Goal: Transaction & Acquisition: Download file/media

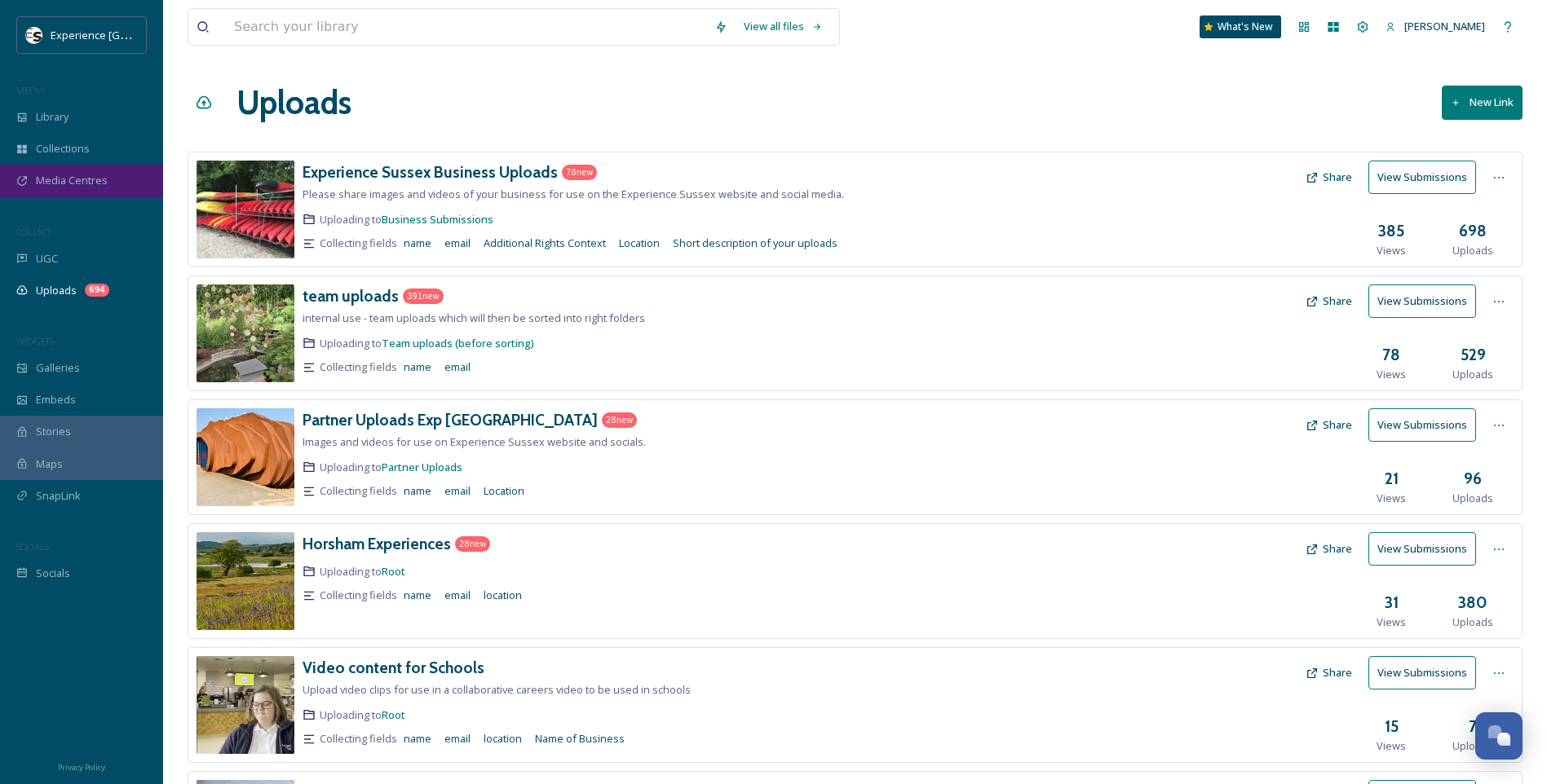
click at [58, 184] on span "Media Centres" at bounding box center [71, 180] width 72 height 16
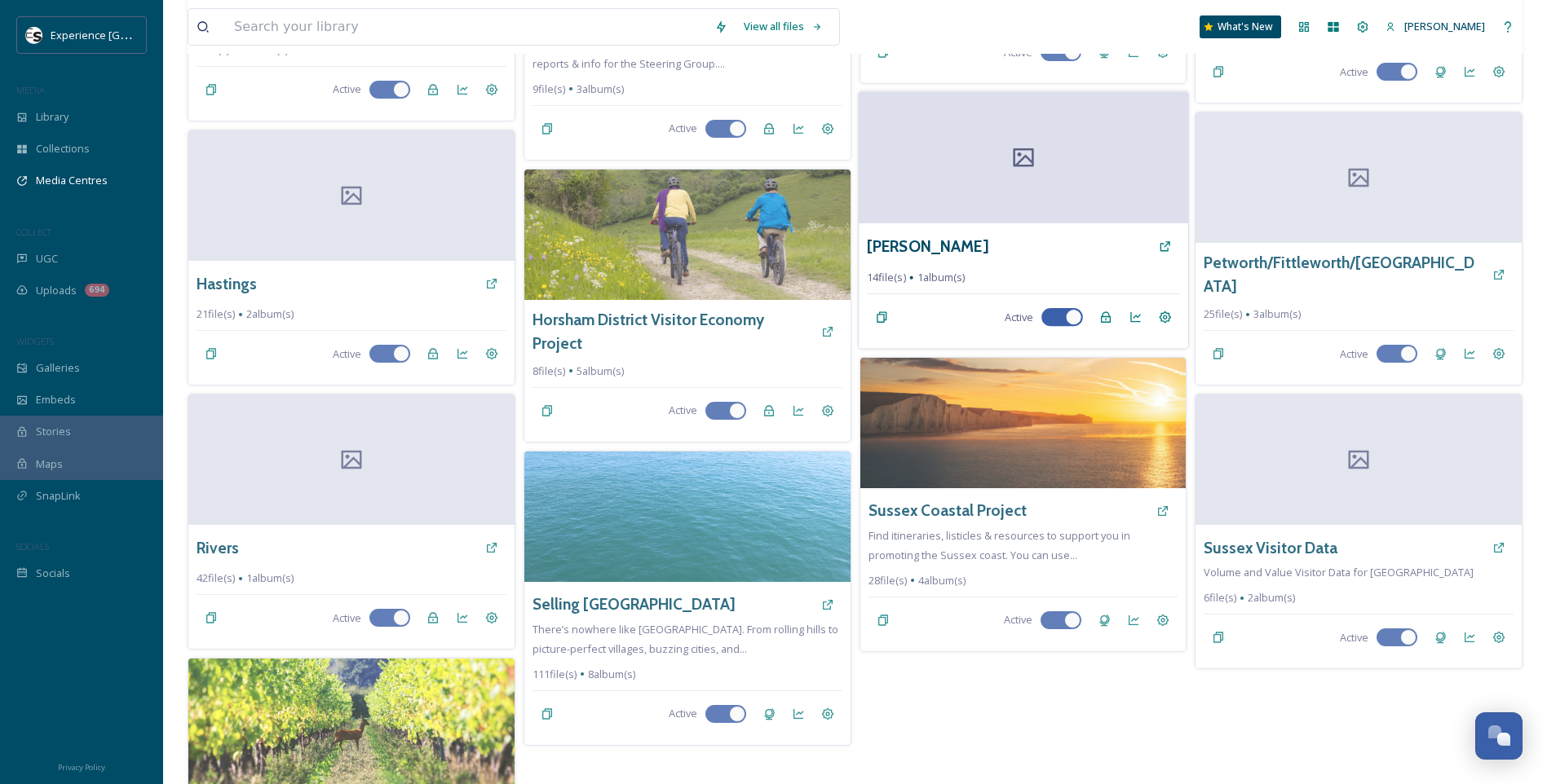
scroll to position [700, 0]
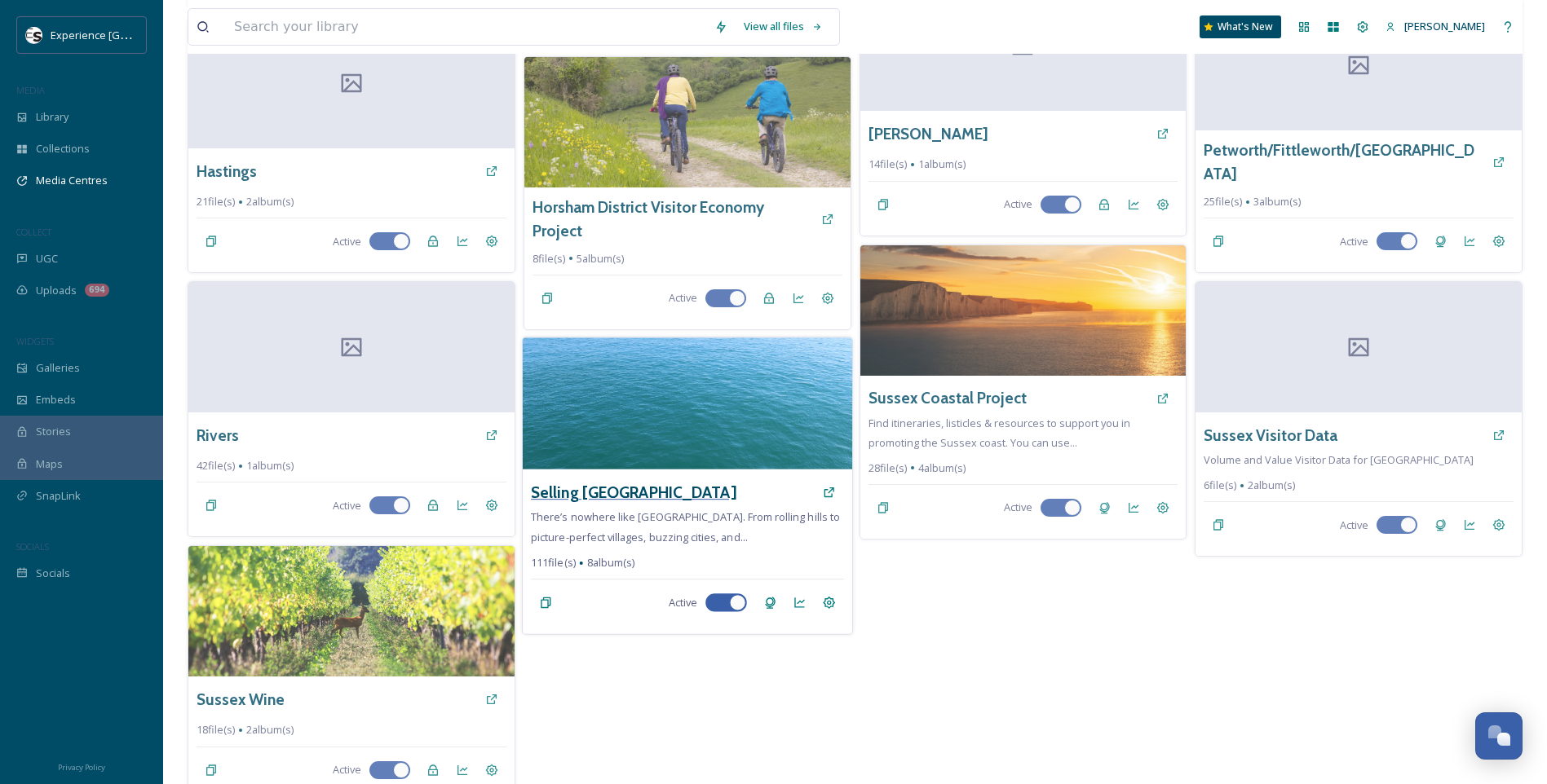
click at [605, 480] on h3 "Selling [GEOGRAPHIC_DATA]" at bounding box center [633, 492] width 205 height 24
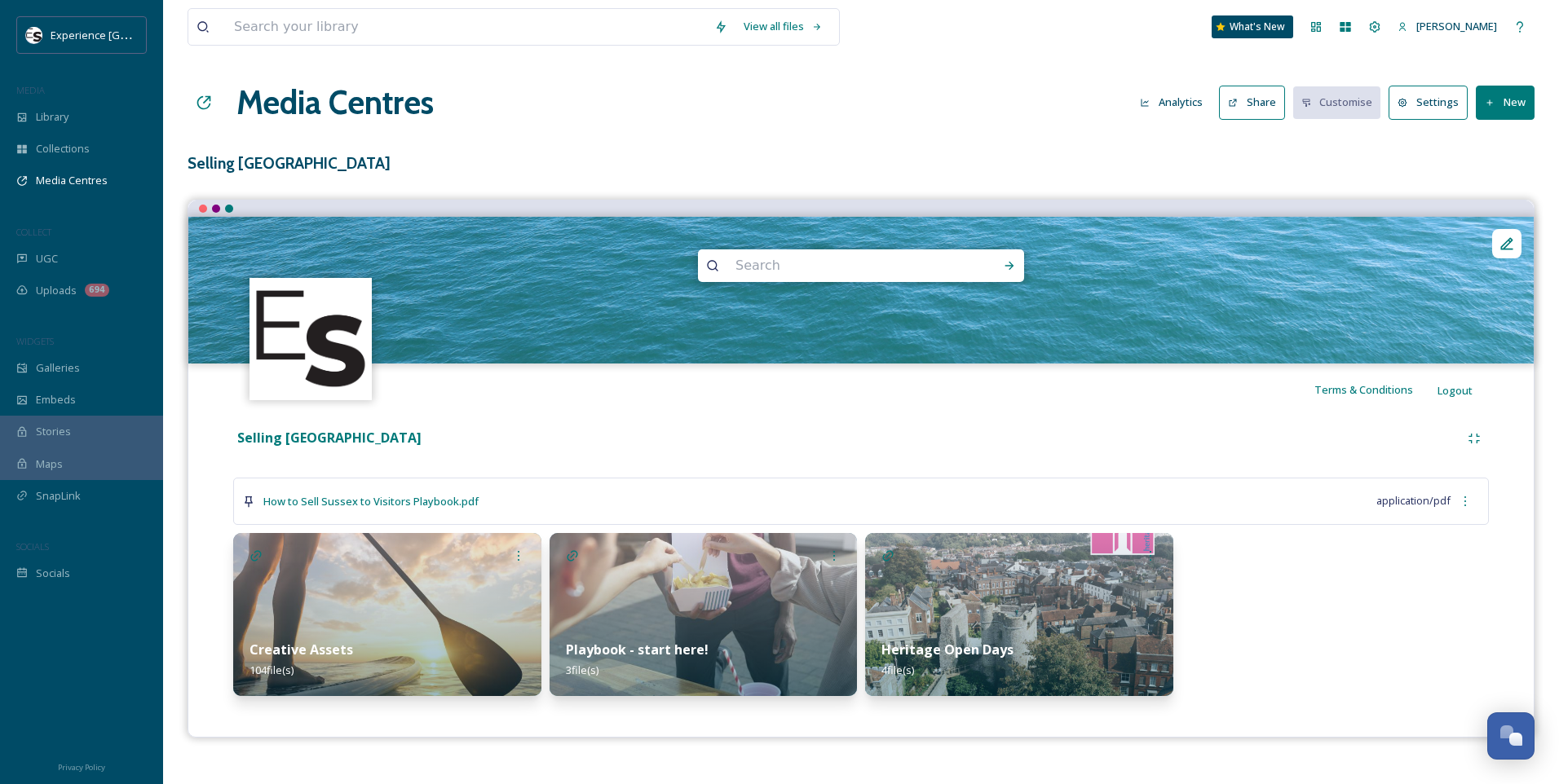
click at [835, 618] on img at bounding box center [704, 614] width 308 height 163
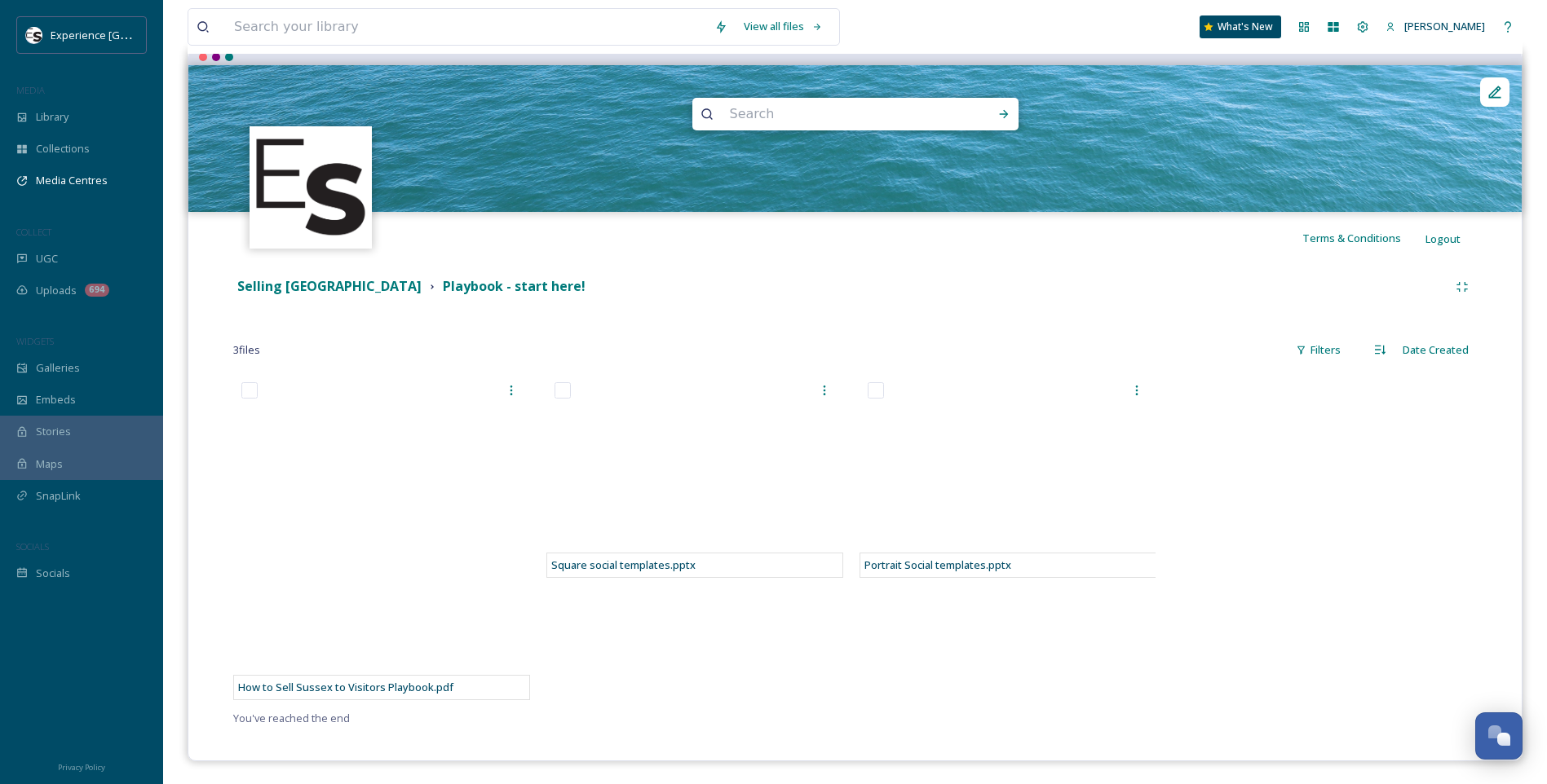
scroll to position [153, 0]
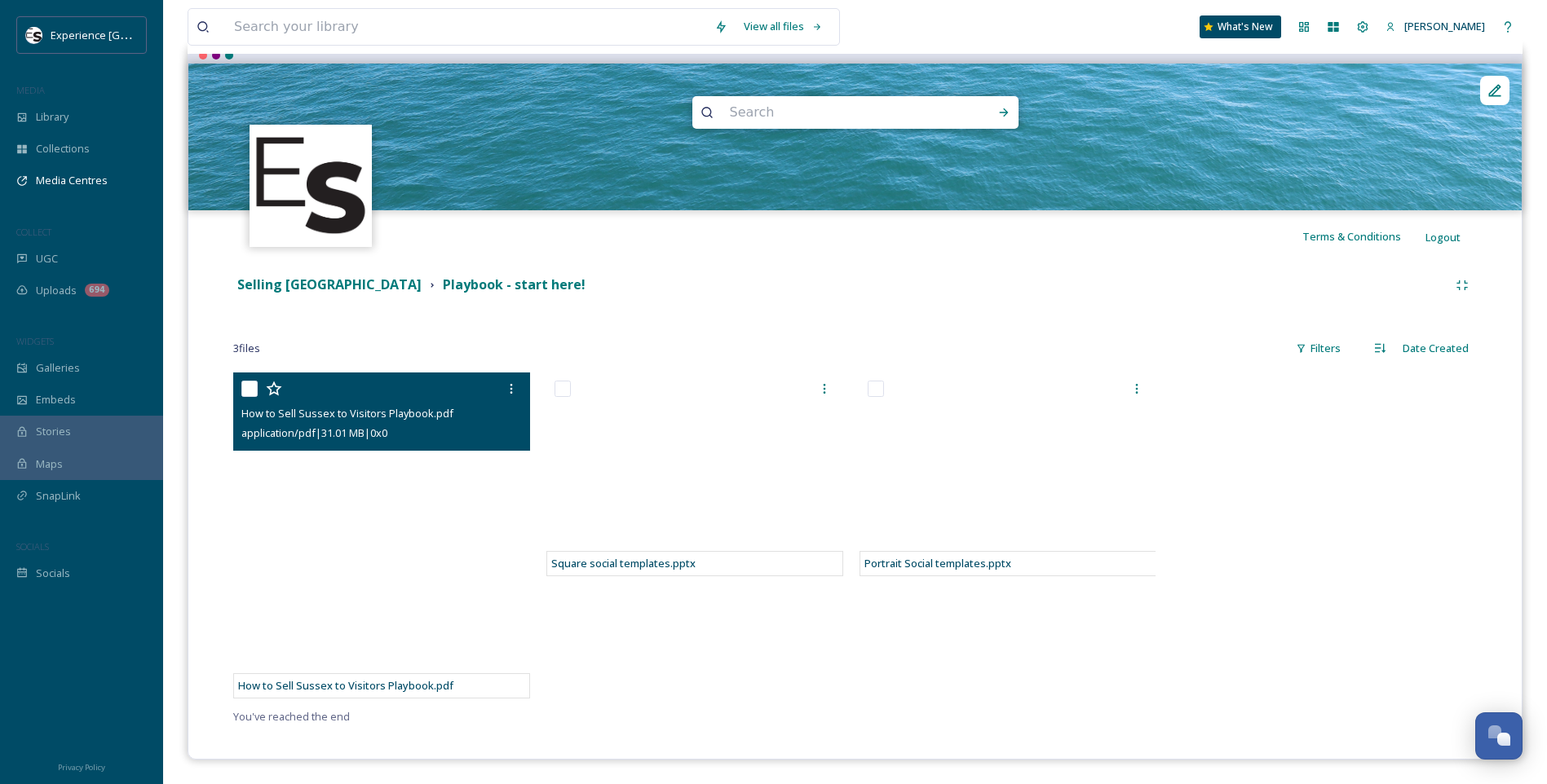
click at [296, 410] on span "How to Sell Sussex to Visitors Playbook.pdf" at bounding box center [347, 413] width 212 height 15
click at [513, 392] on icon at bounding box center [512, 389] width 13 height 13
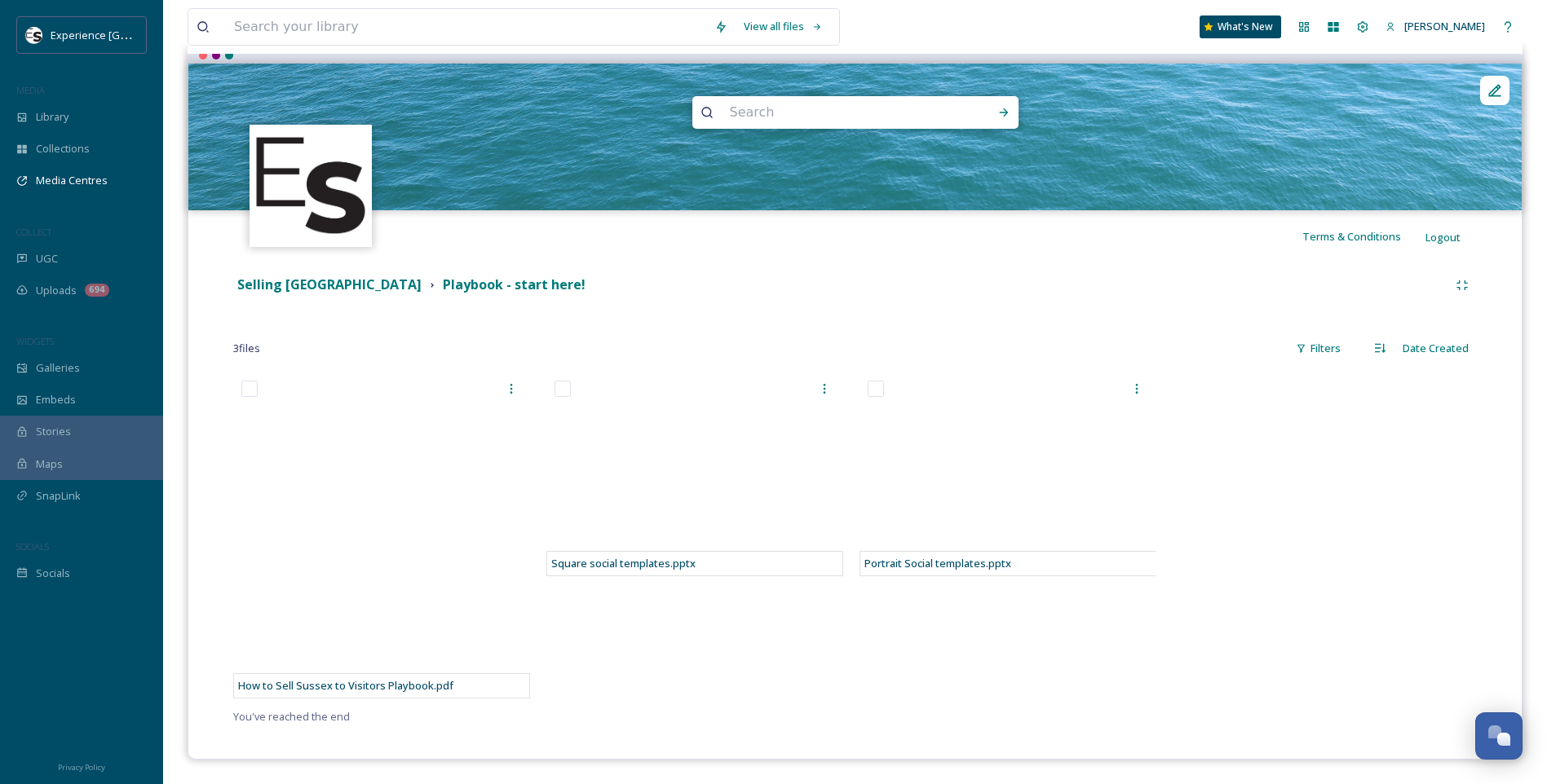
click at [537, 397] on div "How to Sell Sussex to Visitors Playbook.pdf" at bounding box center [386, 540] width 305 height 334
drag, startPoint x: 537, startPoint y: 397, endPoint x: 496, endPoint y: 350, distance: 62.4
click at [494, 350] on div "3 file s Filters Date Created" at bounding box center [855, 349] width 1244 height 31
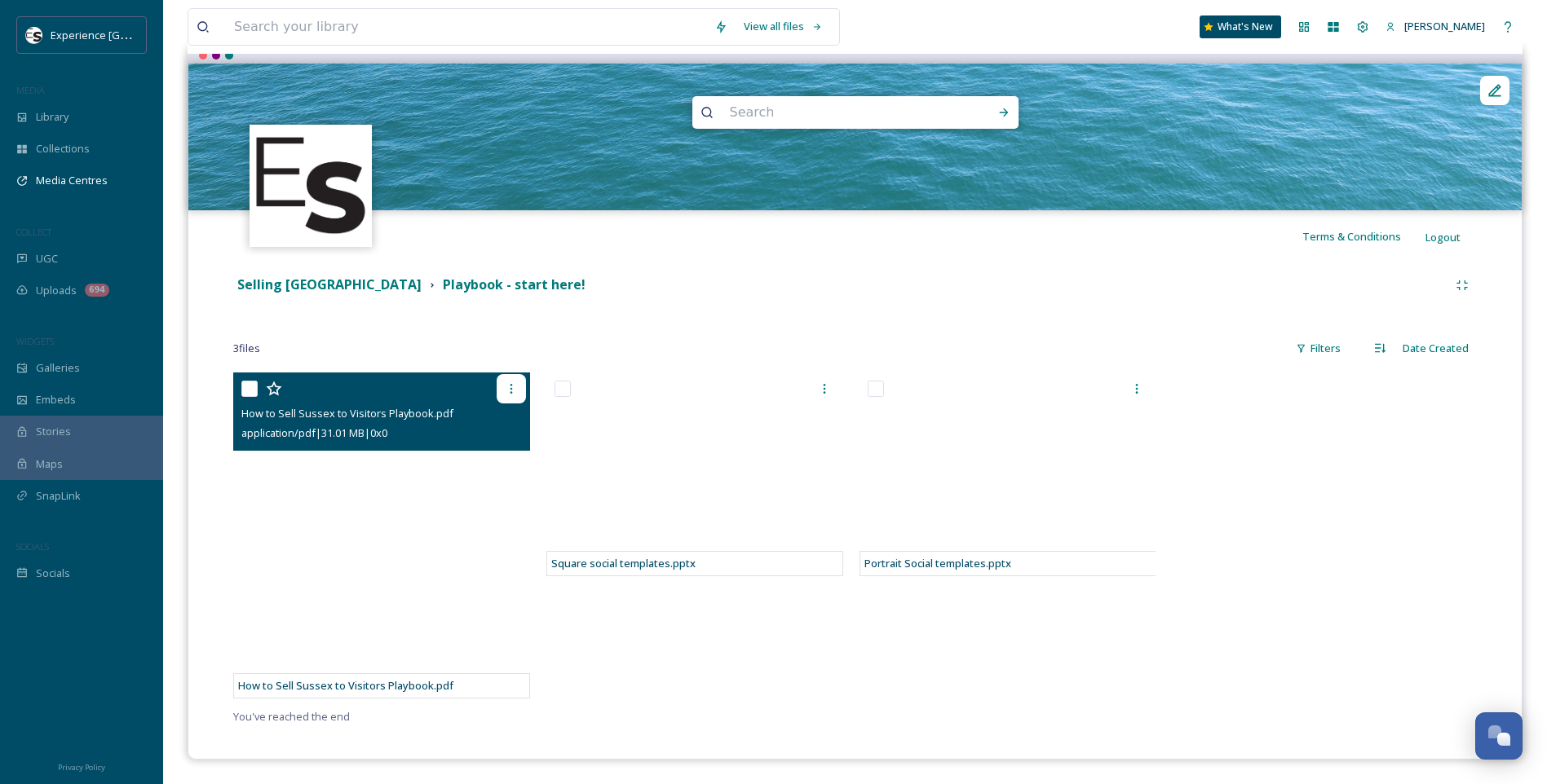
click at [509, 392] on icon at bounding box center [512, 389] width 13 height 13
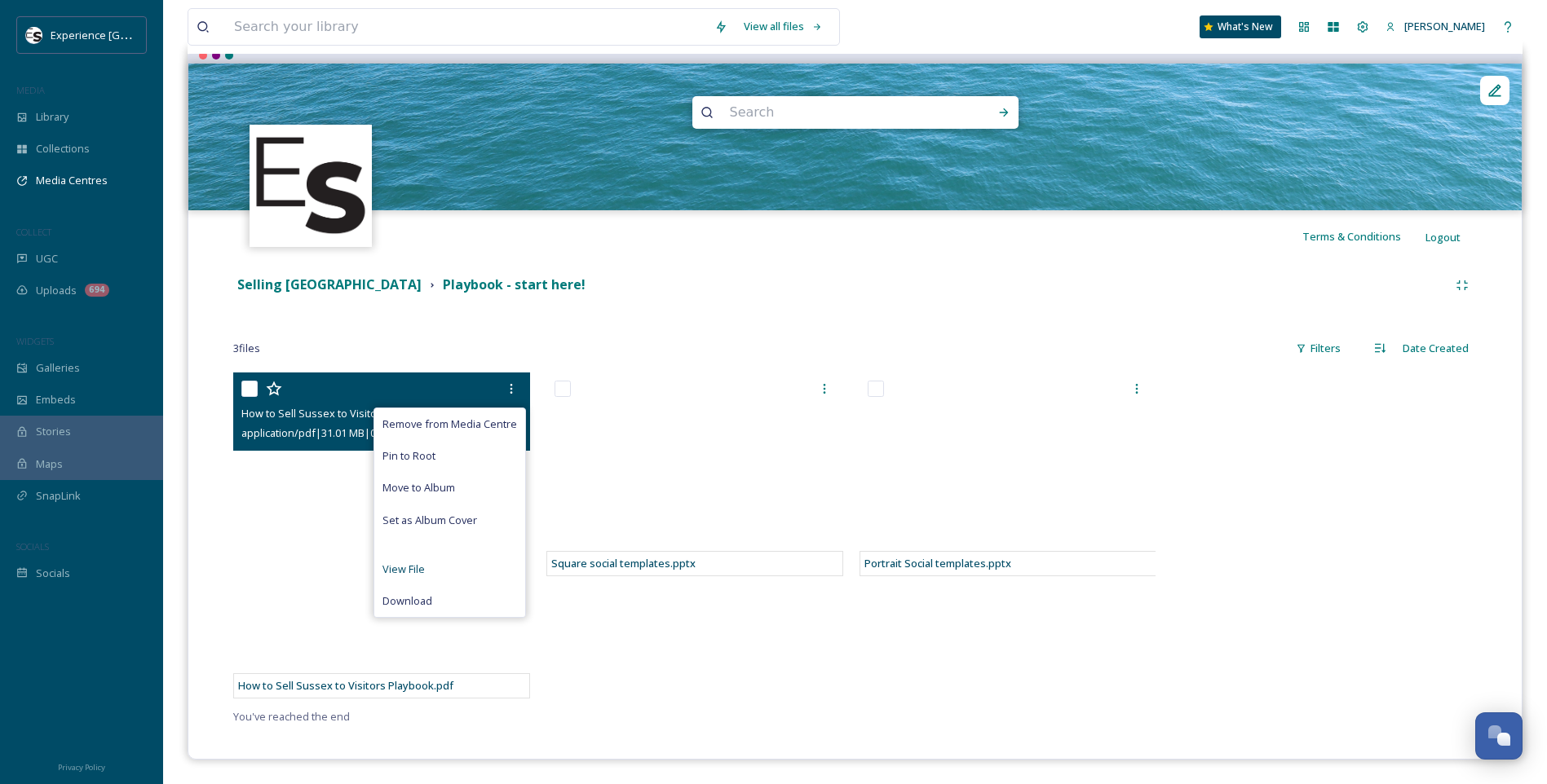
click at [403, 571] on span "View File" at bounding box center [403, 570] width 42 height 16
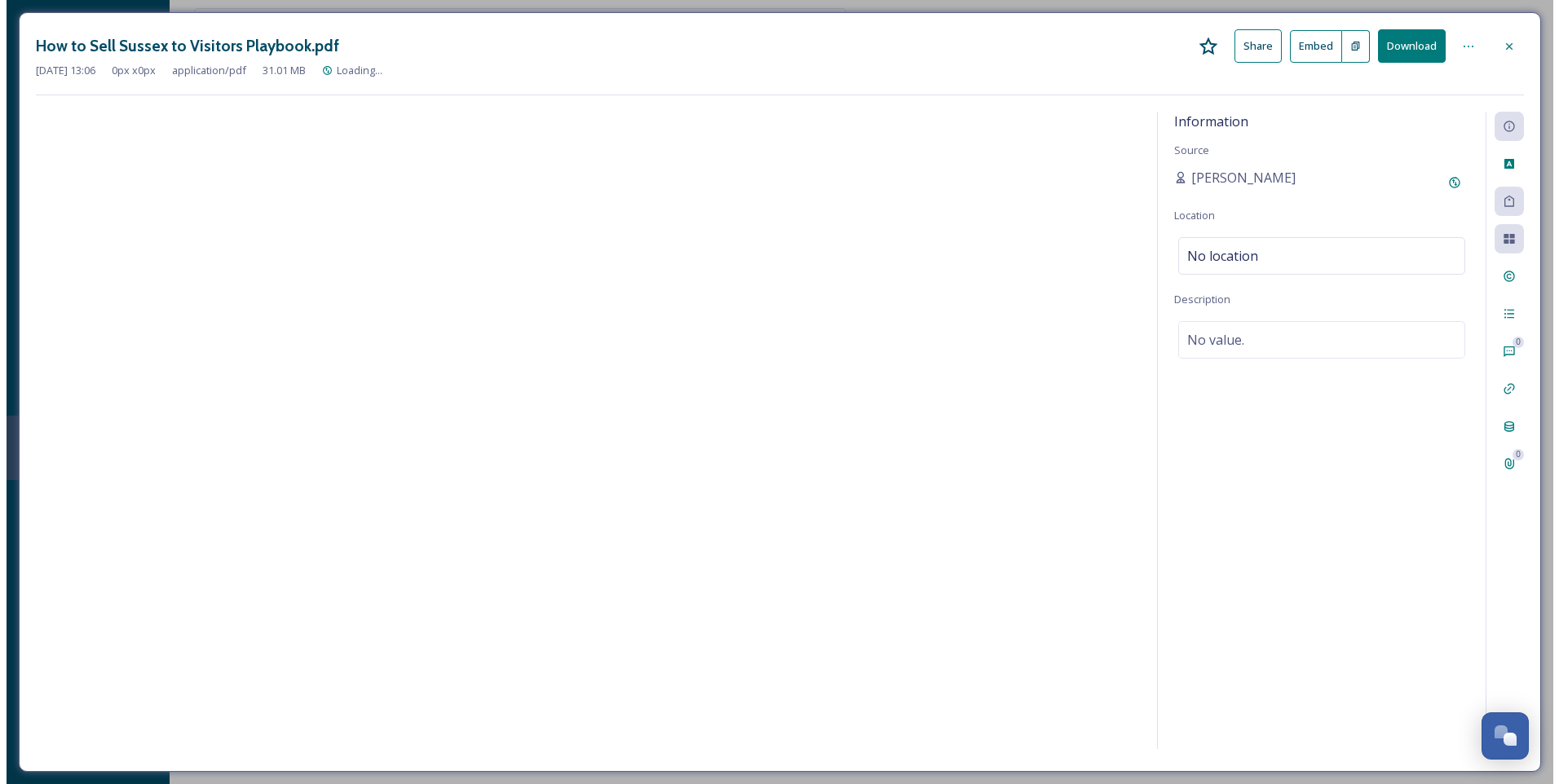
scroll to position [31, 0]
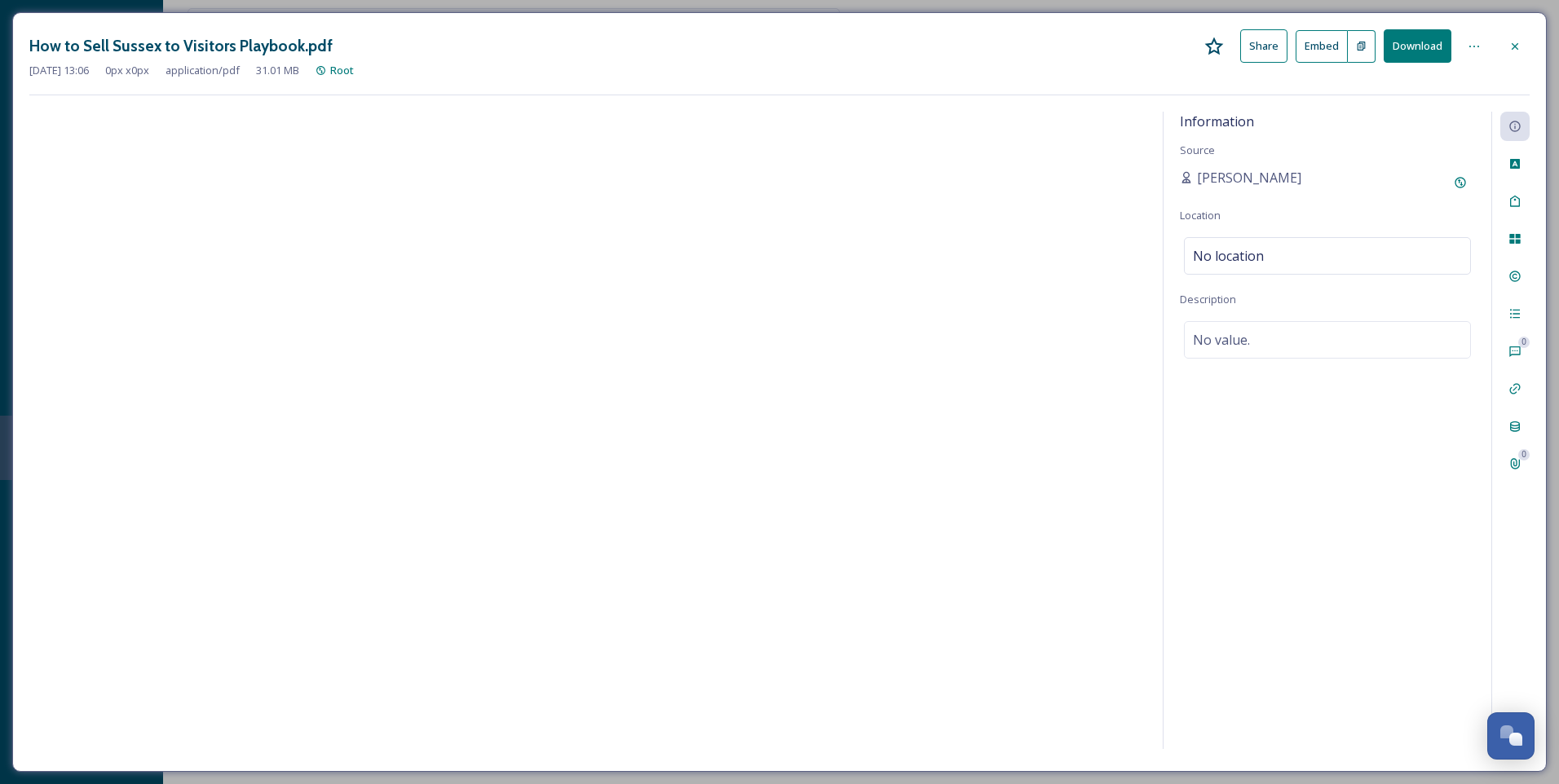
click at [1522, 48] on div at bounding box center [1514, 46] width 29 height 29
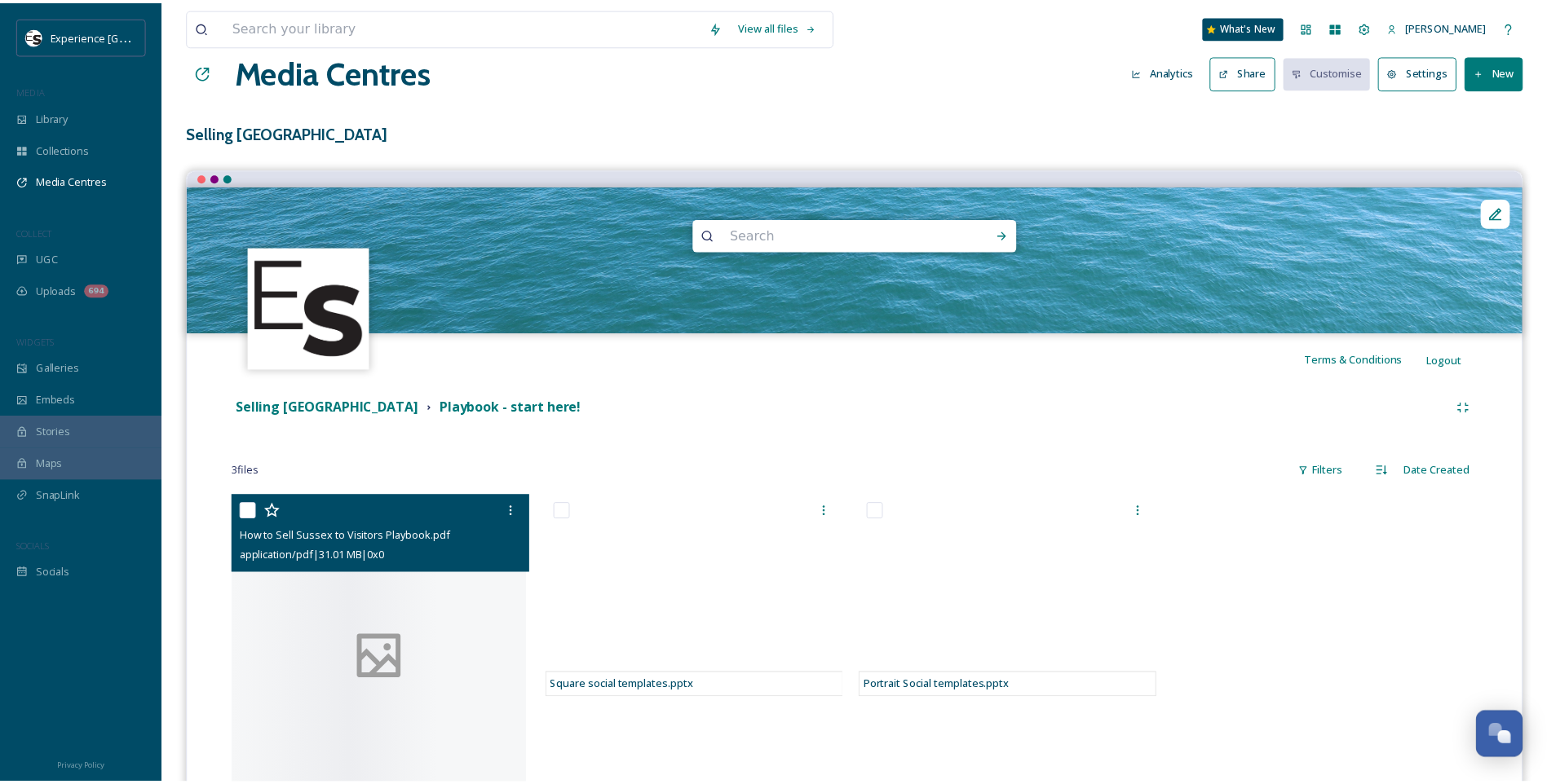
scroll to position [153, 0]
